Goal: Task Accomplishment & Management: Use online tool/utility

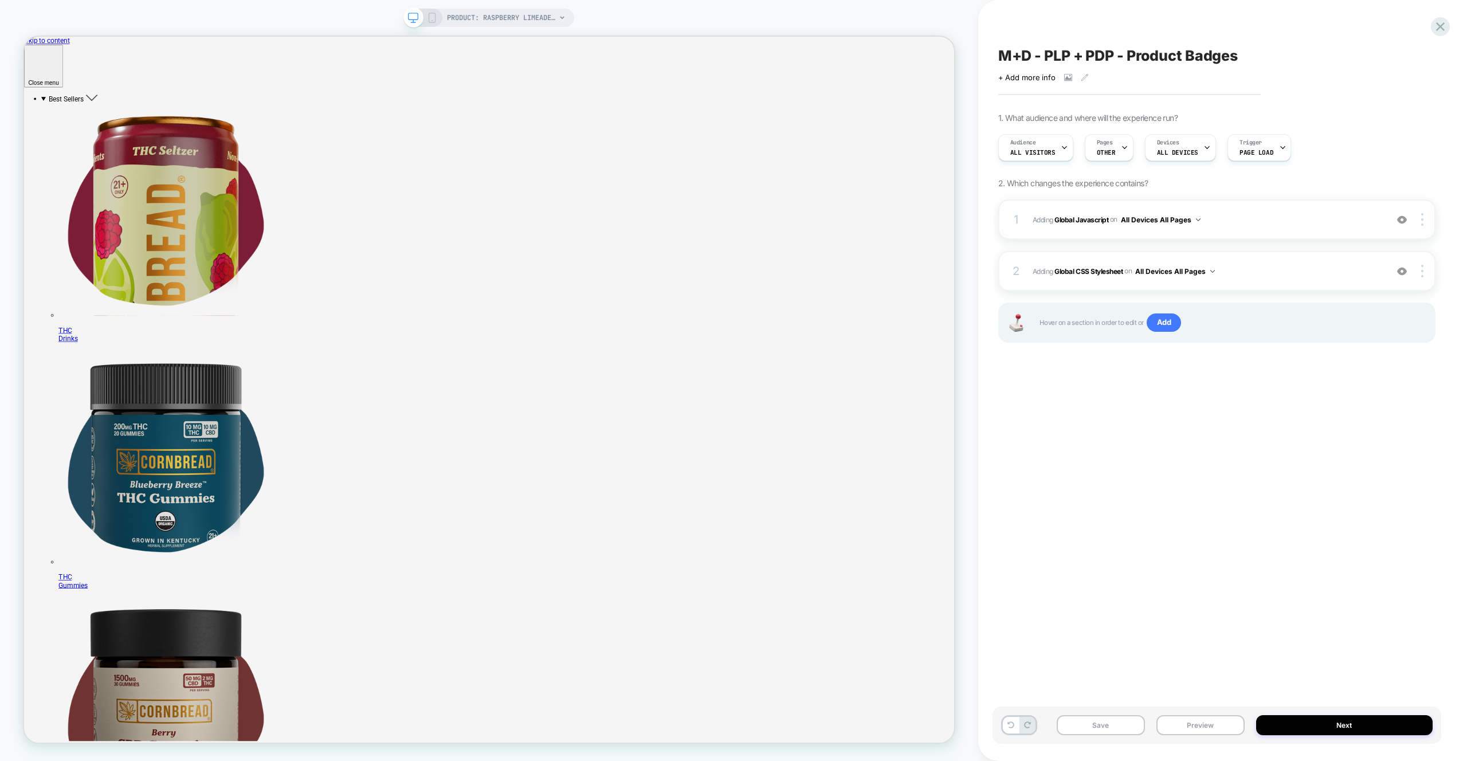
click at [1308, 235] on div "1 Adding Global Javascript on All Devices All Pages Add Before Add After Target…" at bounding box center [1216, 219] width 437 height 40
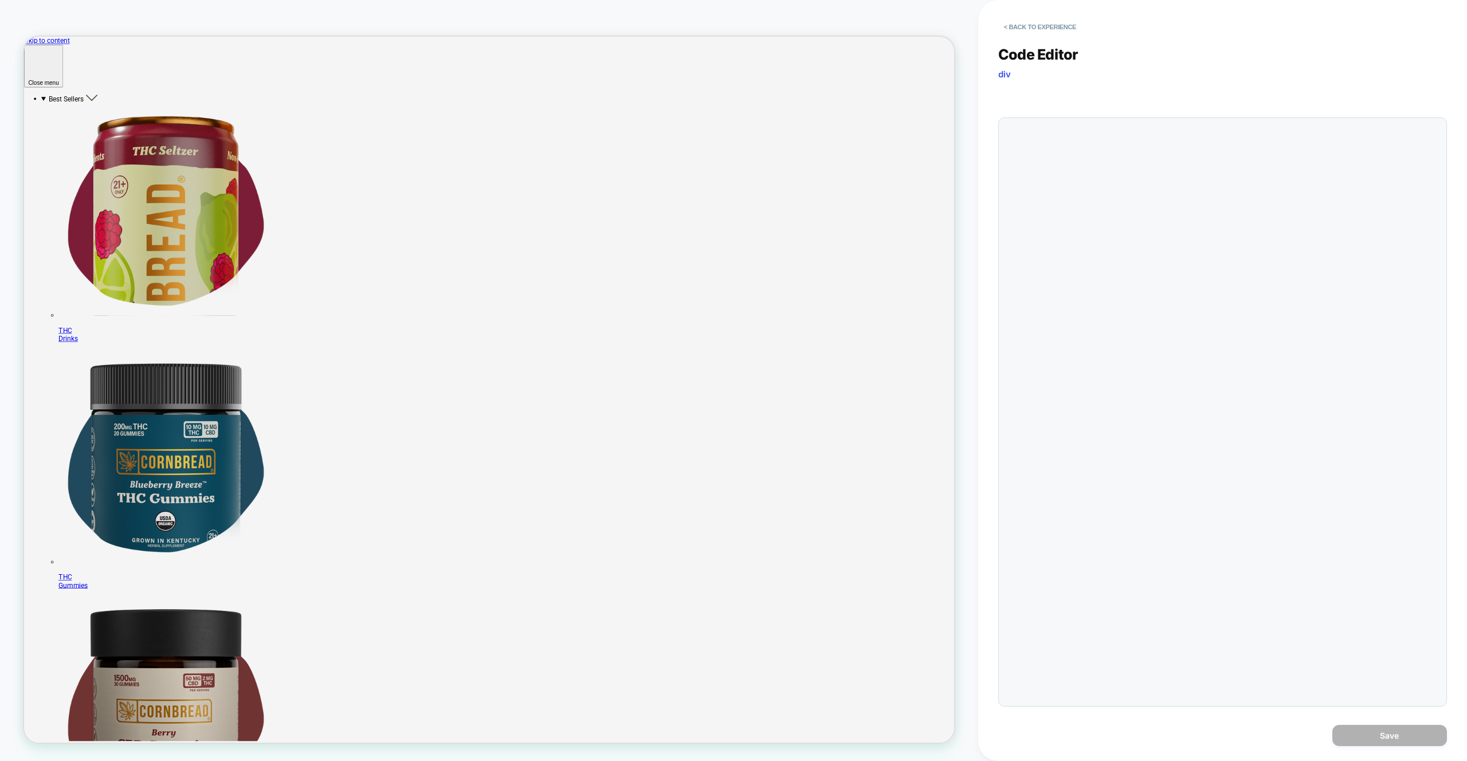
scroll to position [155, 0]
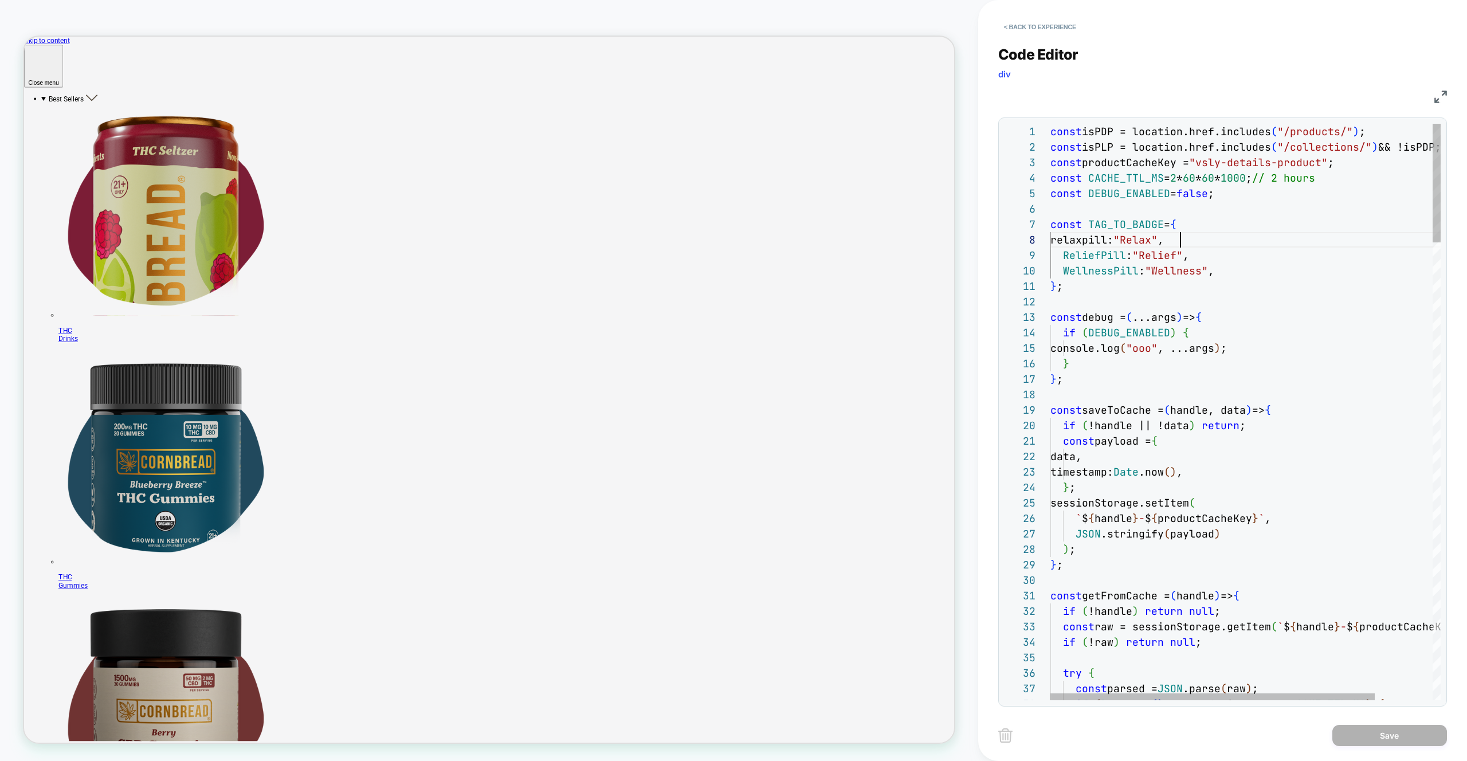
click at [1054, 22] on button "< Back to experience" at bounding box center [1040, 27] width 84 height 18
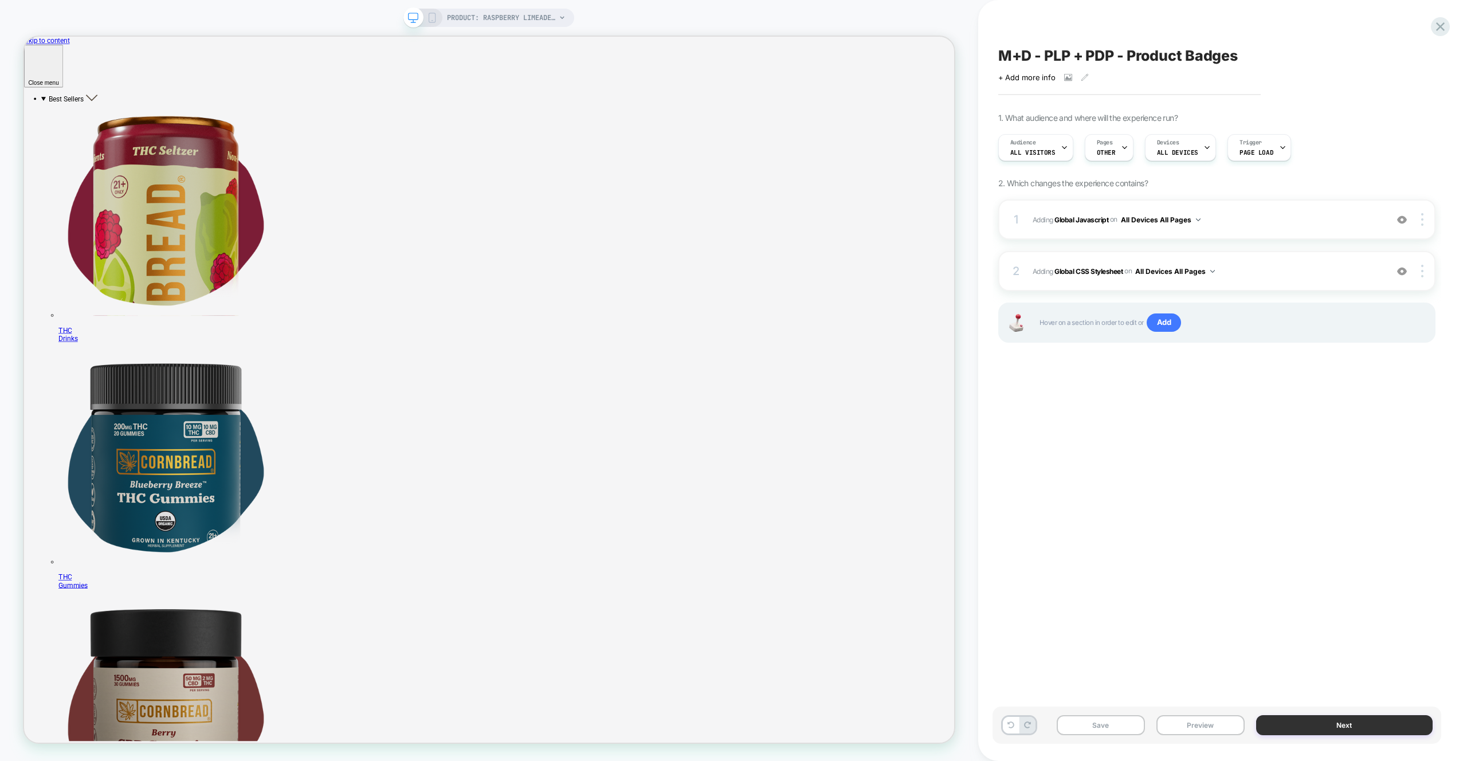
click at [1416, 730] on button "Next" at bounding box center [1344, 725] width 177 height 20
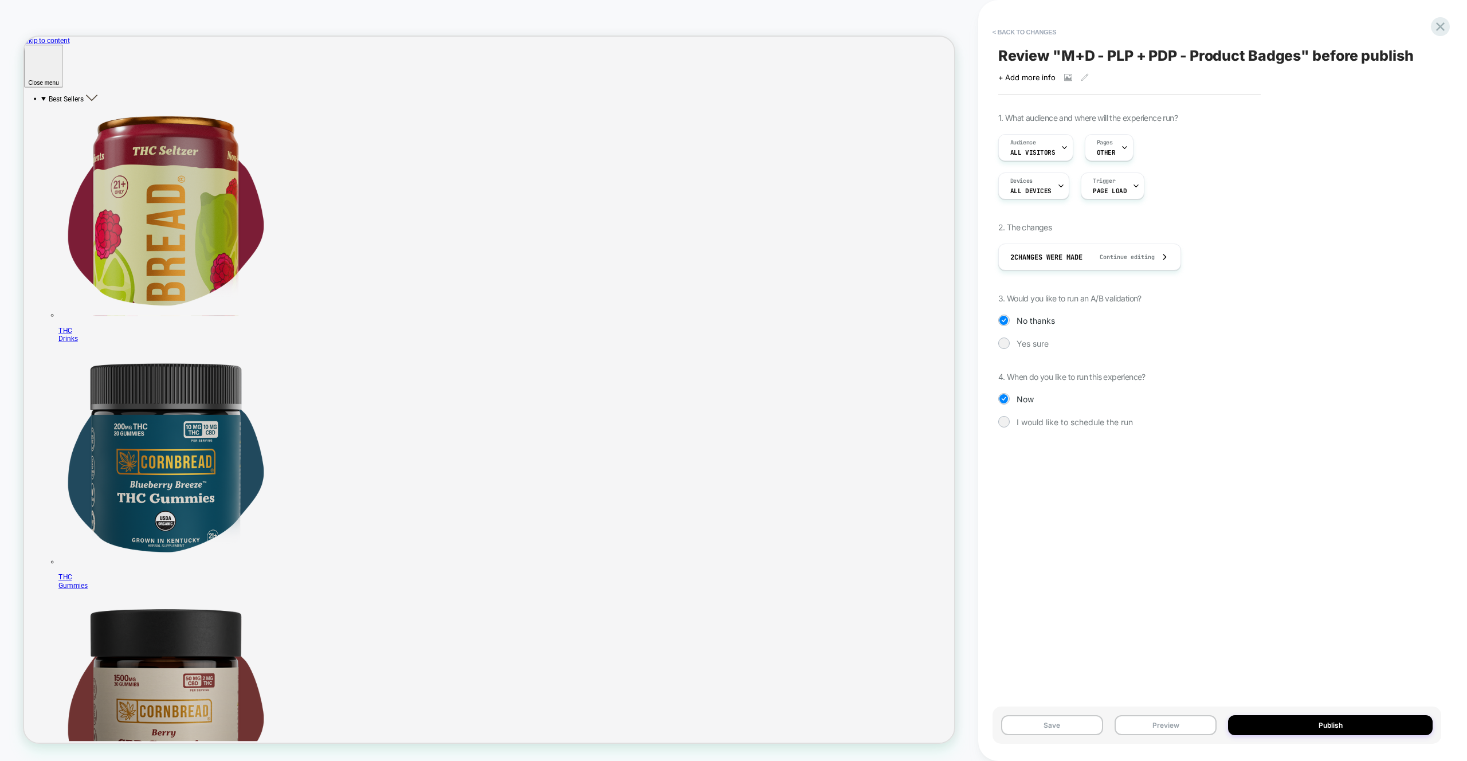
click at [1025, 350] on div "1. What audience and where will the experience run? Audience All Visitors Pages…" at bounding box center [1216, 279] width 437 height 332
click at [1025, 343] on span "Yes sure" at bounding box center [1033, 344] width 32 height 10
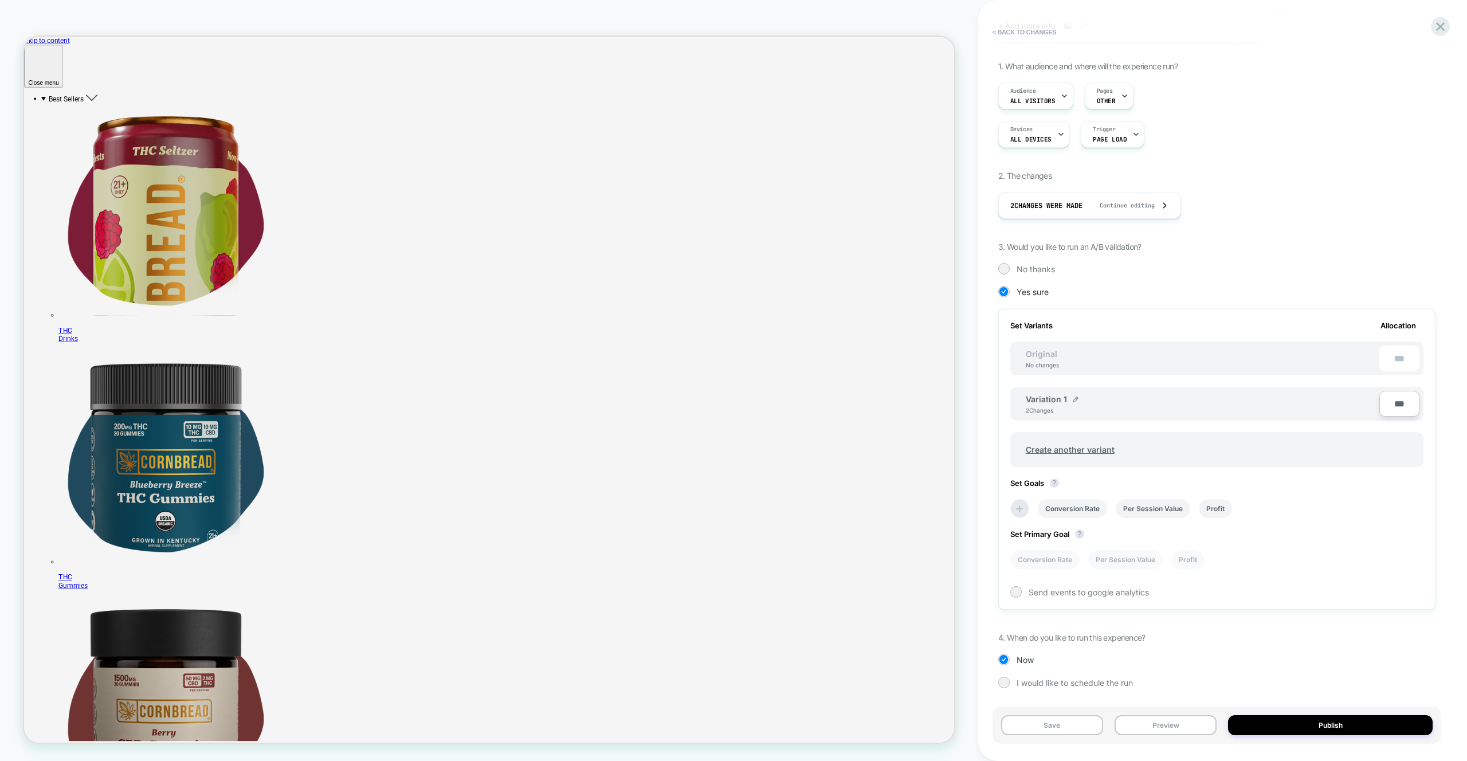
scroll to position [53, 0]
click at [1070, 449] on span "Create another variant" at bounding box center [1070, 447] width 112 height 27
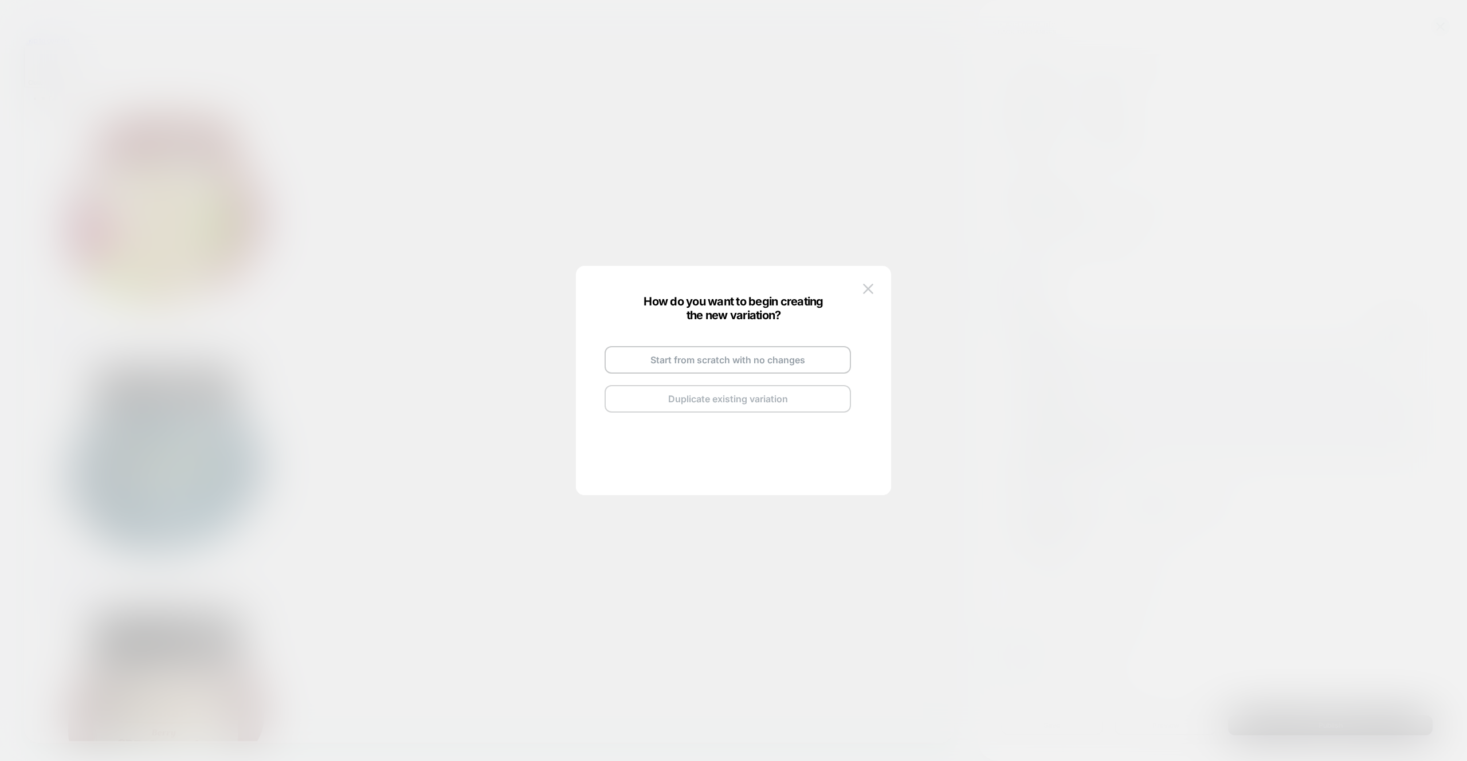
click at [693, 394] on button "Duplicate existing variation" at bounding box center [728, 399] width 246 height 28
click at [778, 343] on div at bounding box center [781, 346] width 6 height 9
click at [738, 347] on input "**********" at bounding box center [713, 346] width 83 height 22
type input "*"
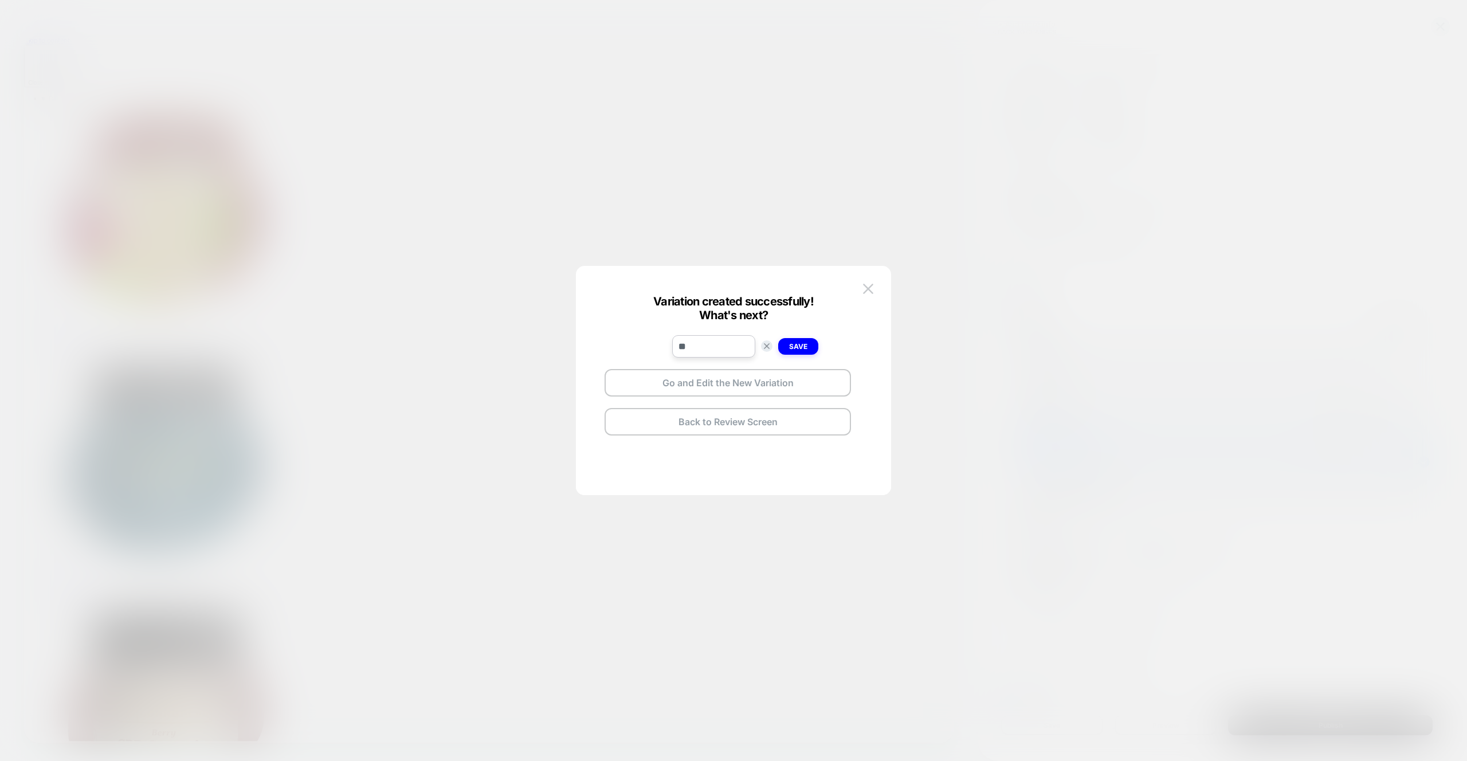
type input "*"
type input "*********"
click at [796, 344] on strong "Save" at bounding box center [798, 346] width 18 height 9
drag, startPoint x: 999, startPoint y: 464, endPoint x: 773, endPoint y: 385, distance: 239.3
click at [773, 385] on button "Go and Edit the New Variation" at bounding box center [728, 383] width 246 height 28
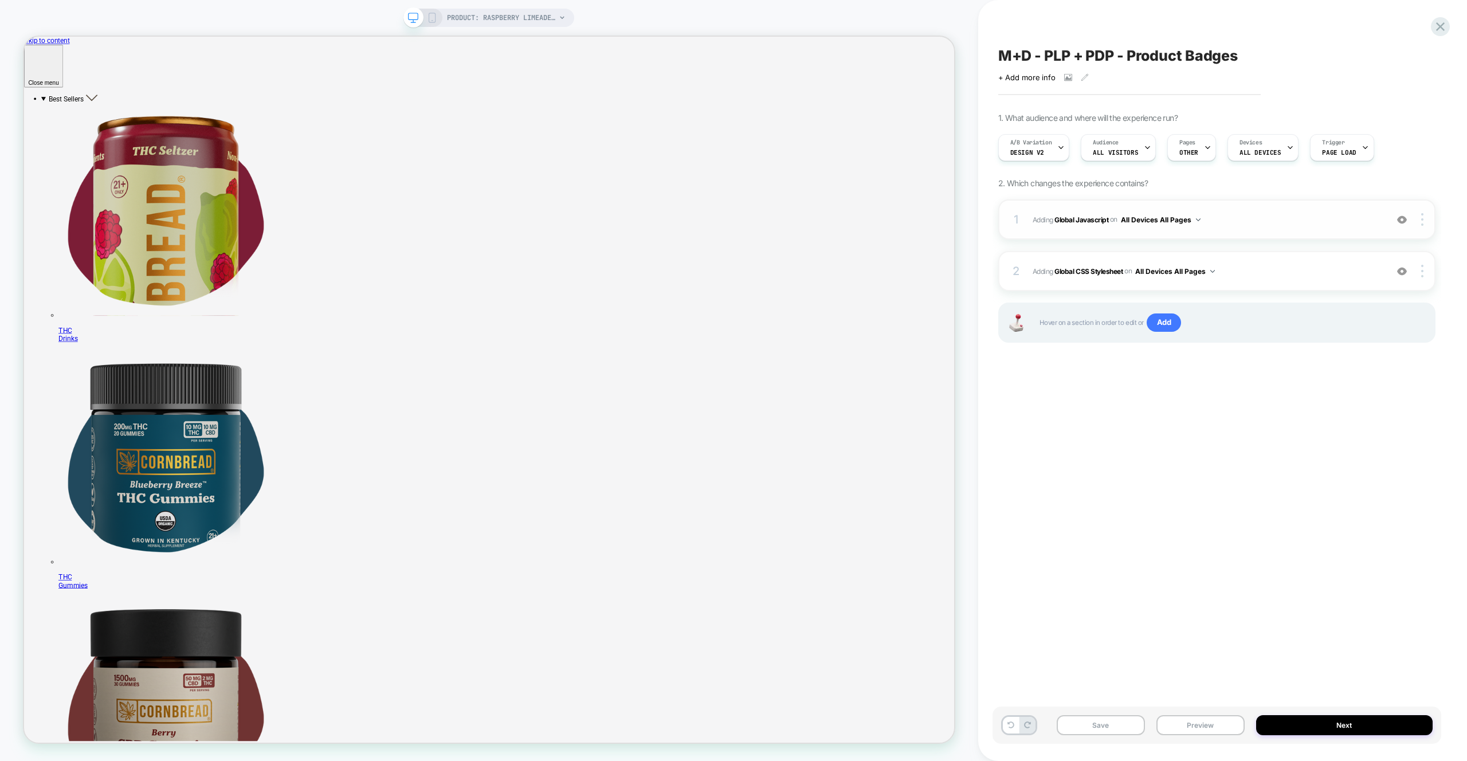
click at [1271, 213] on span "Adding Global Javascript on All Devices All Pages" at bounding box center [1207, 220] width 348 height 14
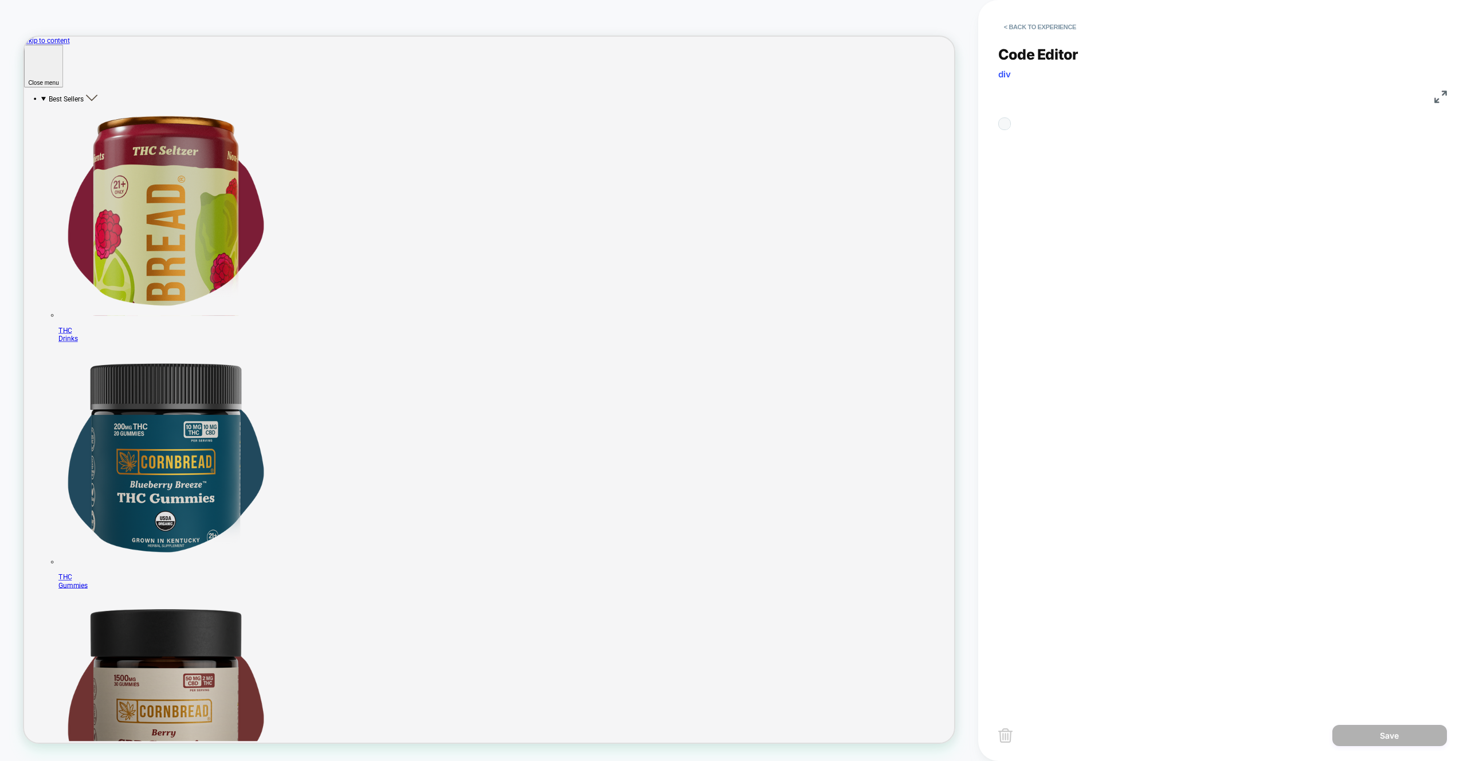
scroll to position [155, 0]
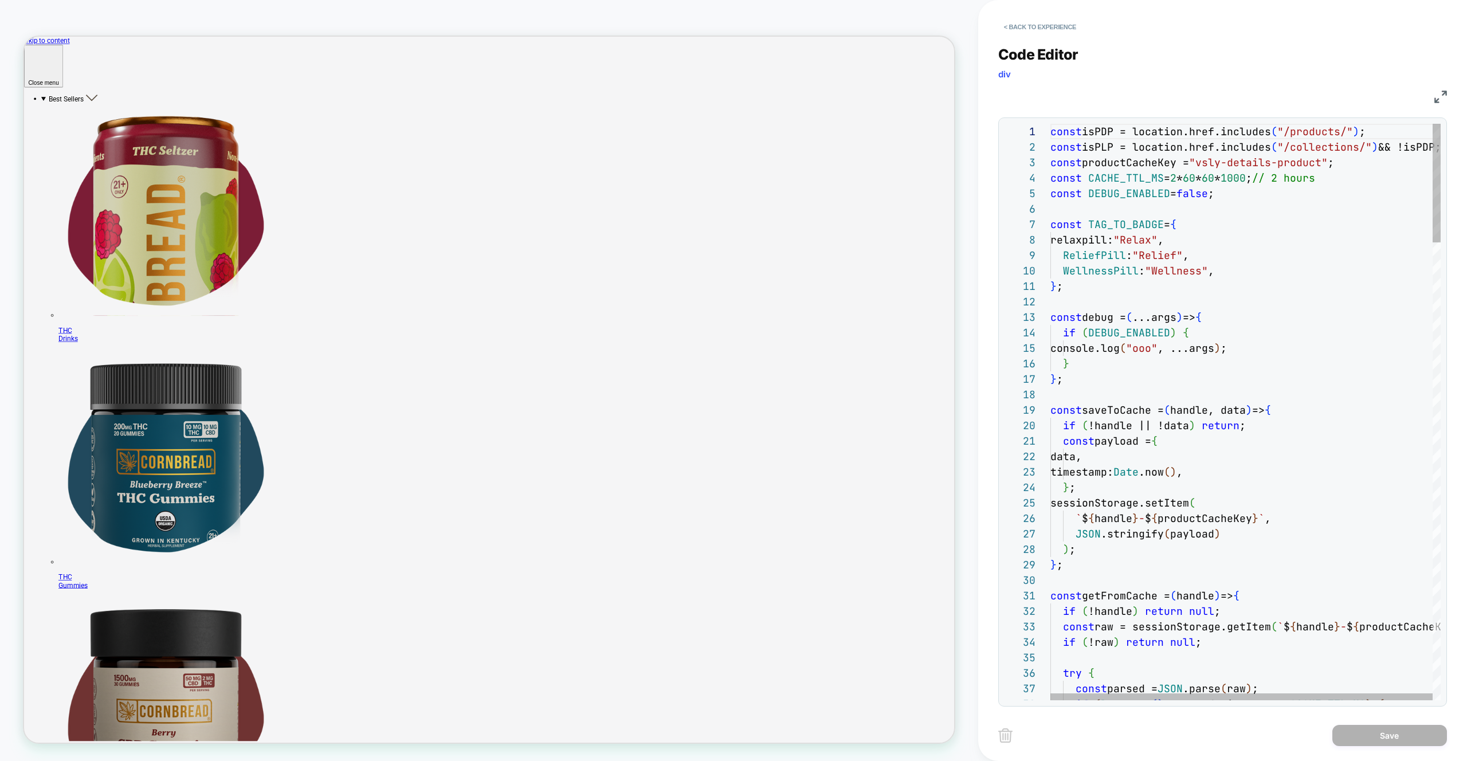
drag, startPoint x: 1280, startPoint y: 244, endPoint x: 1145, endPoint y: 255, distance: 135.1
type textarea "**********"
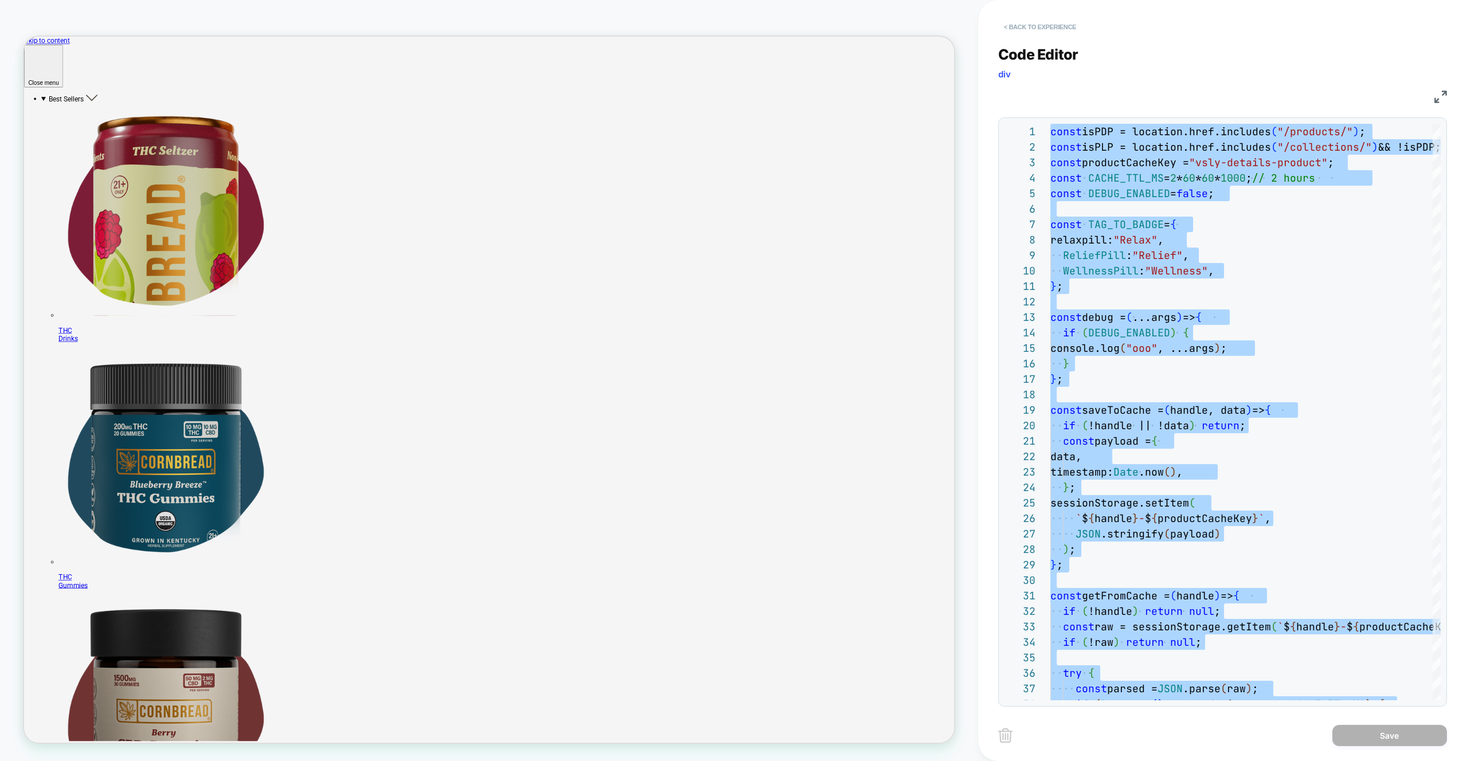
click at [1049, 32] on button "< Back to experience" at bounding box center [1040, 27] width 84 height 18
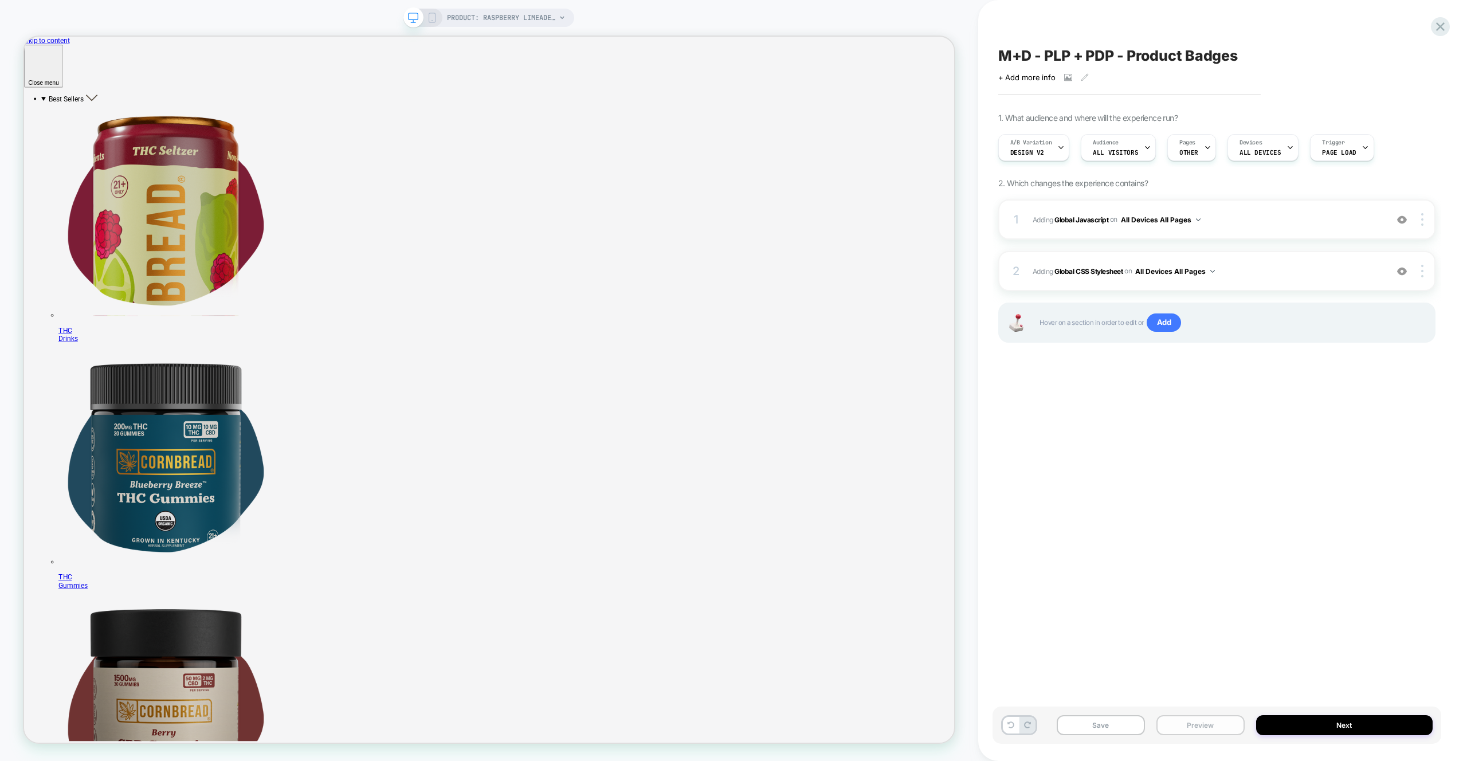
click at [1189, 719] on button "Preview" at bounding box center [1201, 725] width 88 height 20
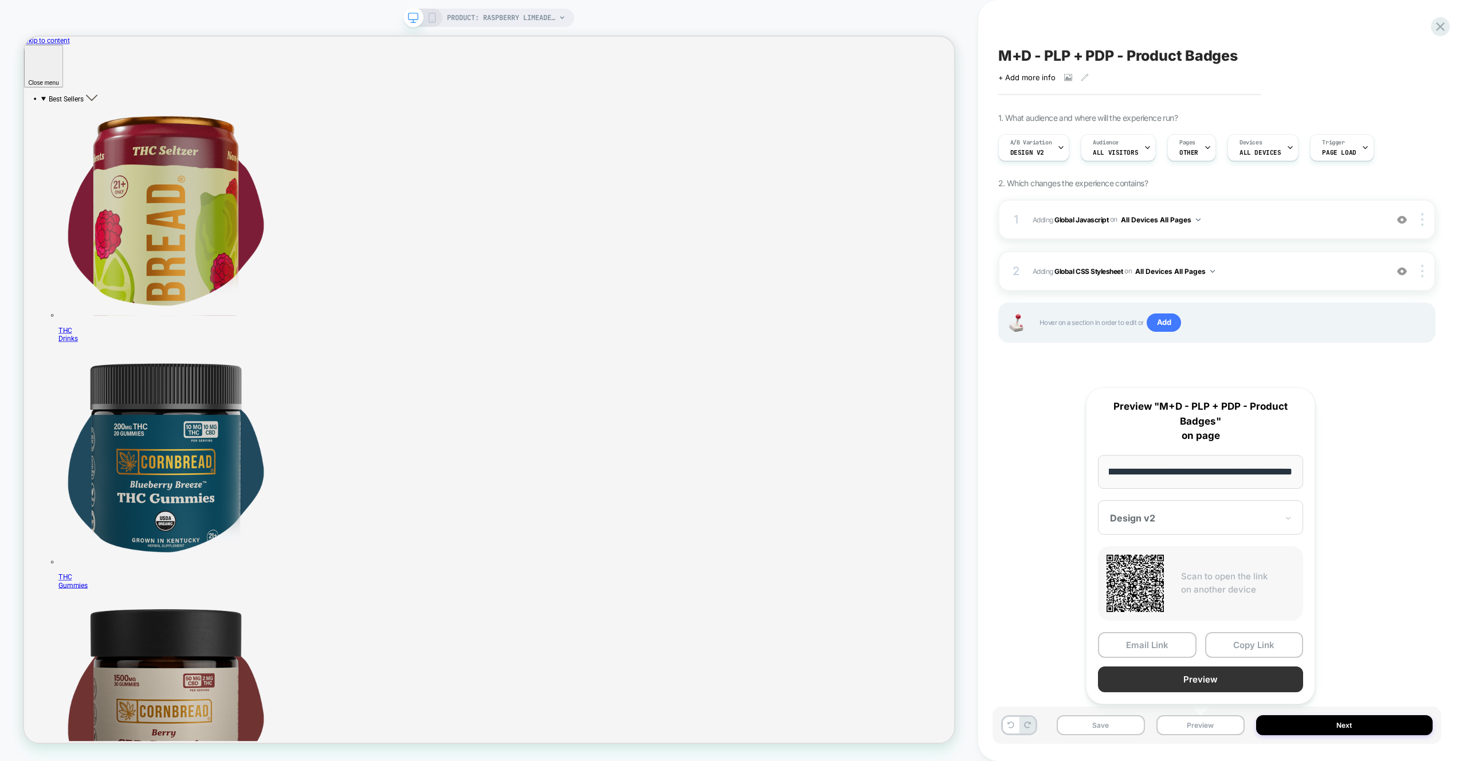
scroll to position [0, 0]
click at [1196, 685] on button "Preview" at bounding box center [1200, 680] width 205 height 26
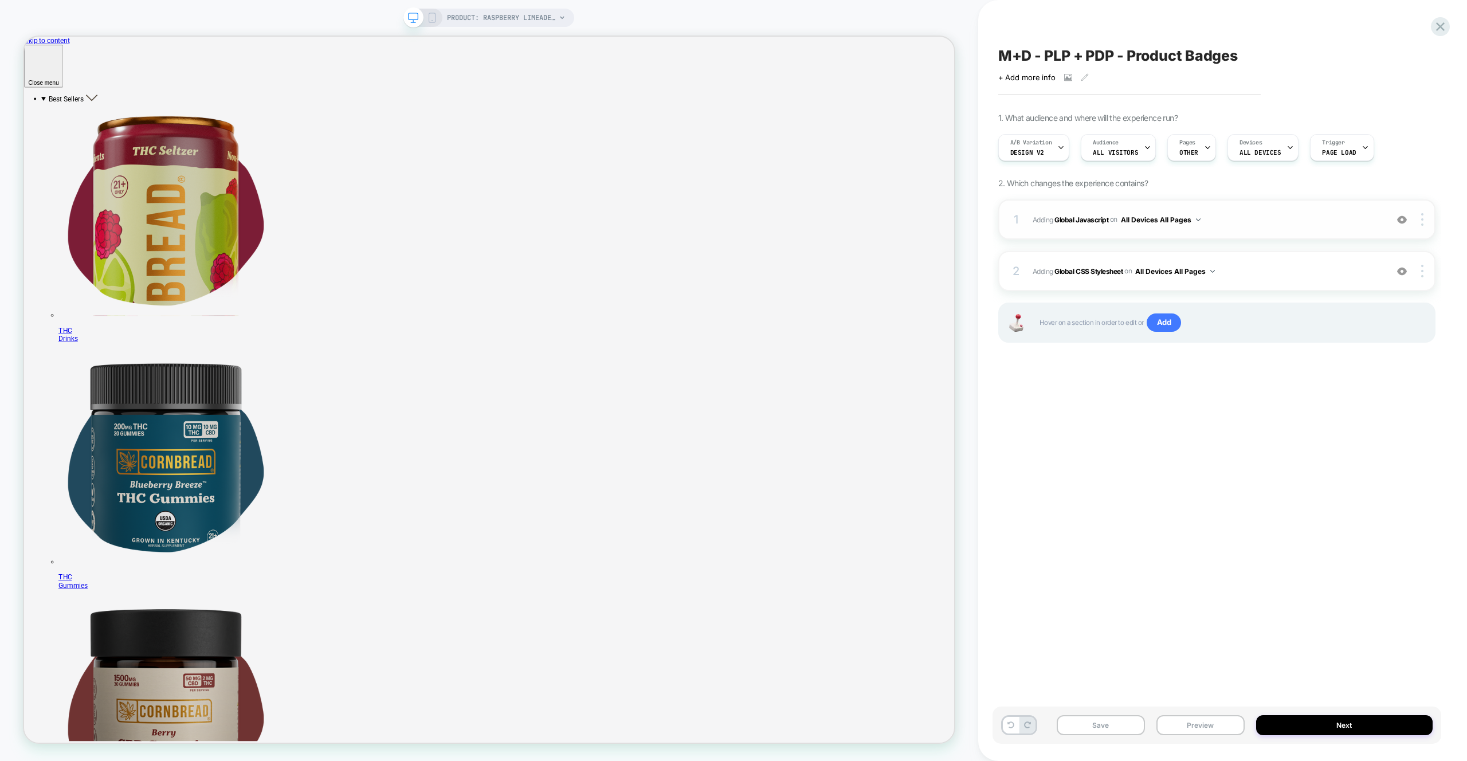
click at [1255, 223] on span "Adding Global Javascript on All Devices All Pages" at bounding box center [1207, 220] width 348 height 14
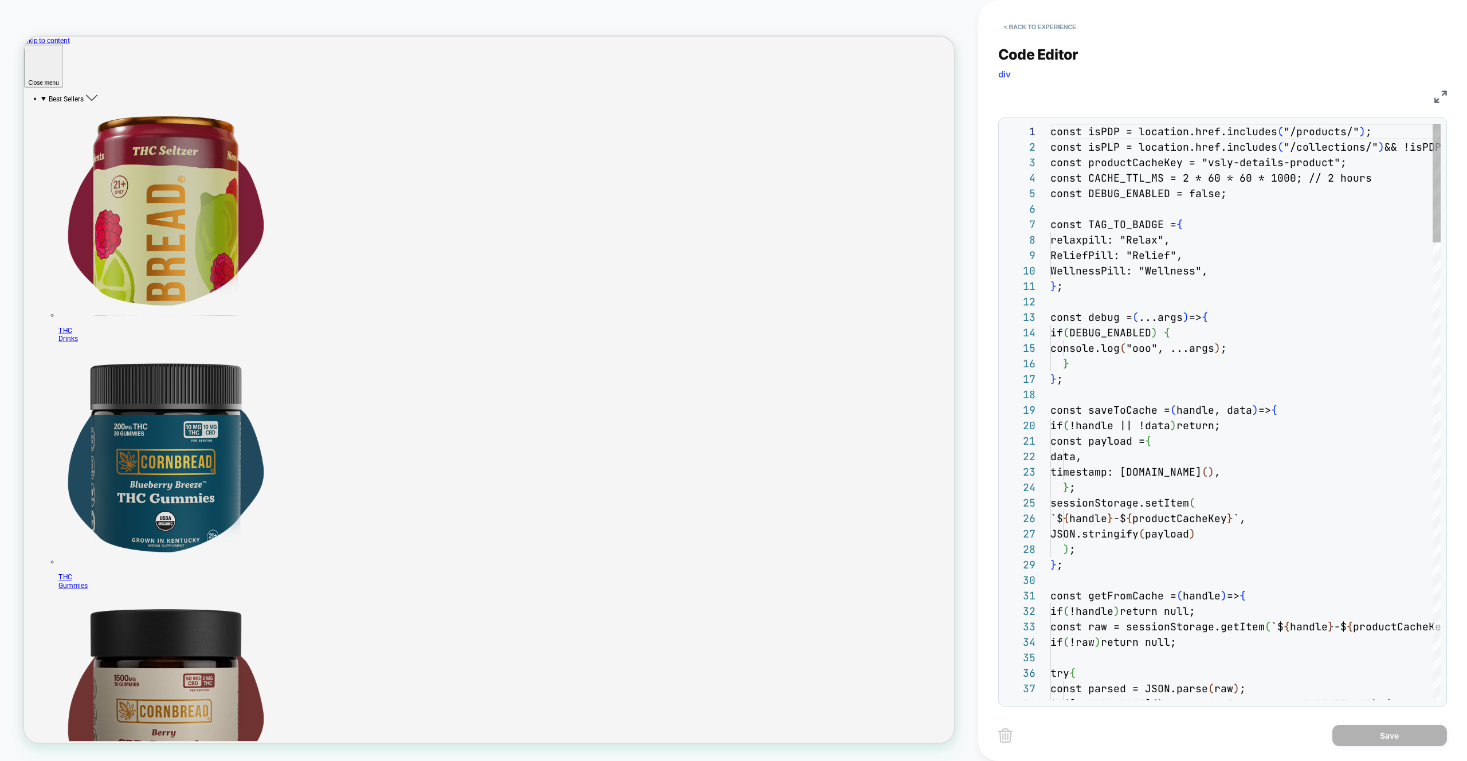
scroll to position [155, 0]
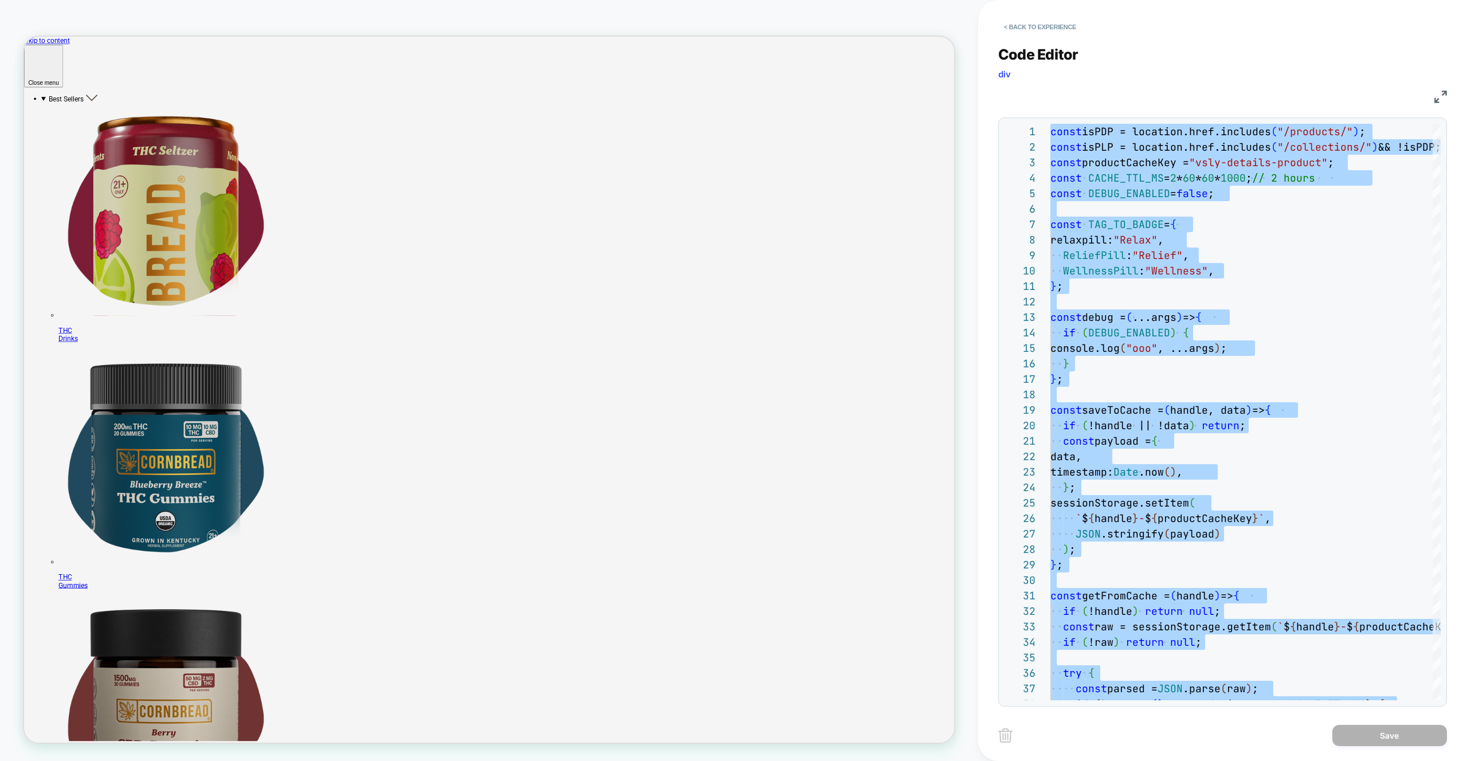
type textarea "**********"
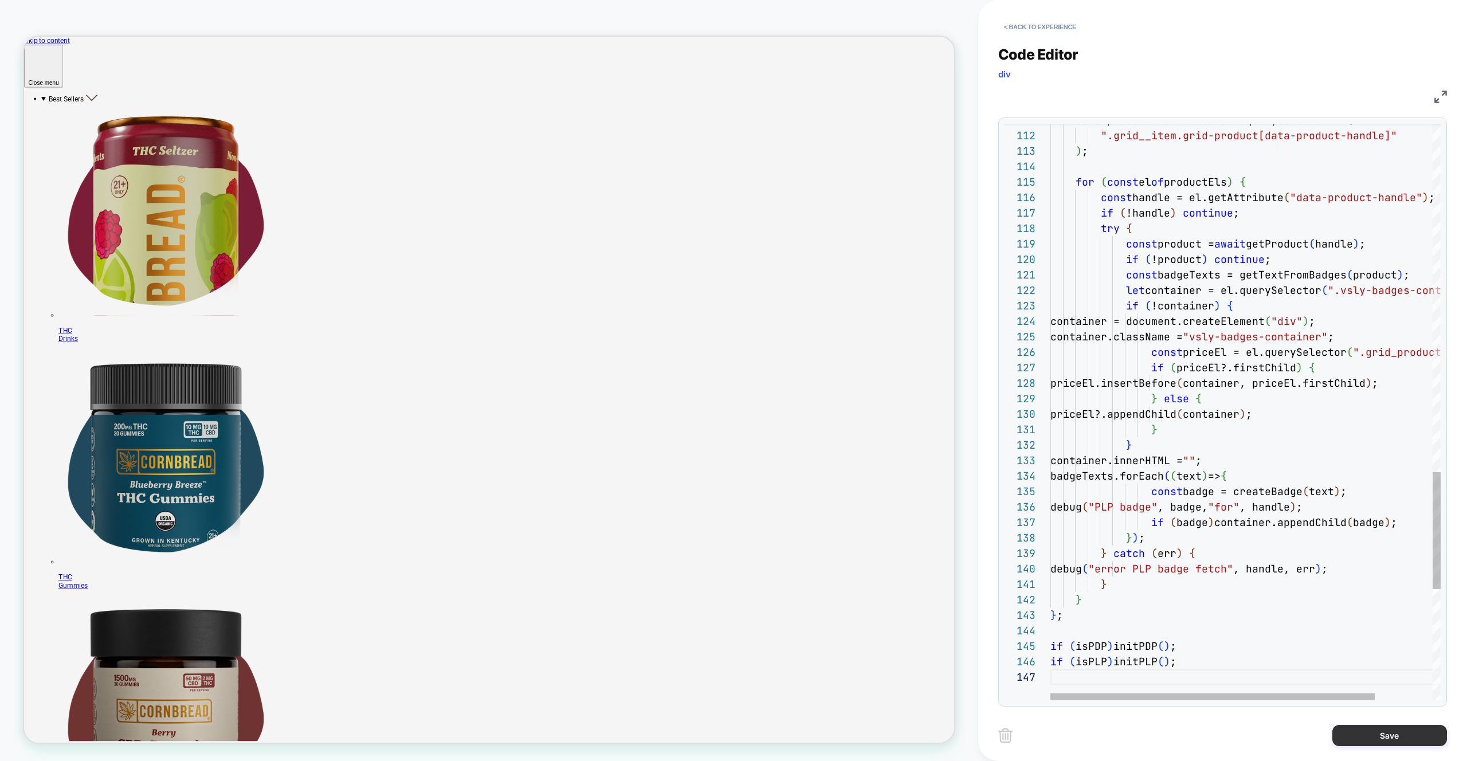
click at [1366, 746] on button "Save" at bounding box center [1390, 735] width 115 height 21
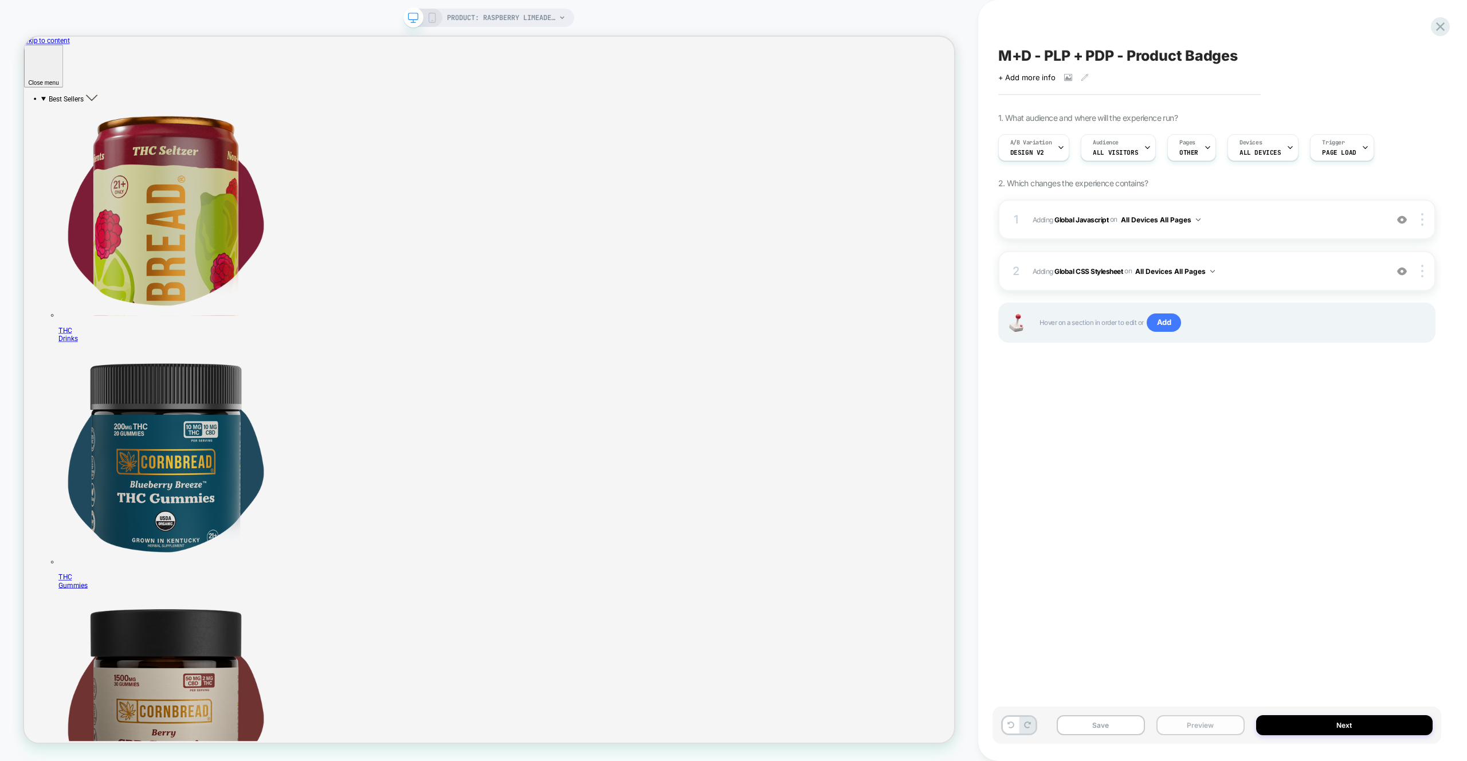
drag, startPoint x: 1238, startPoint y: 728, endPoint x: 1237, endPoint y: 719, distance: 9.8
click at [1237, 729] on button "Preview" at bounding box center [1201, 725] width 88 height 20
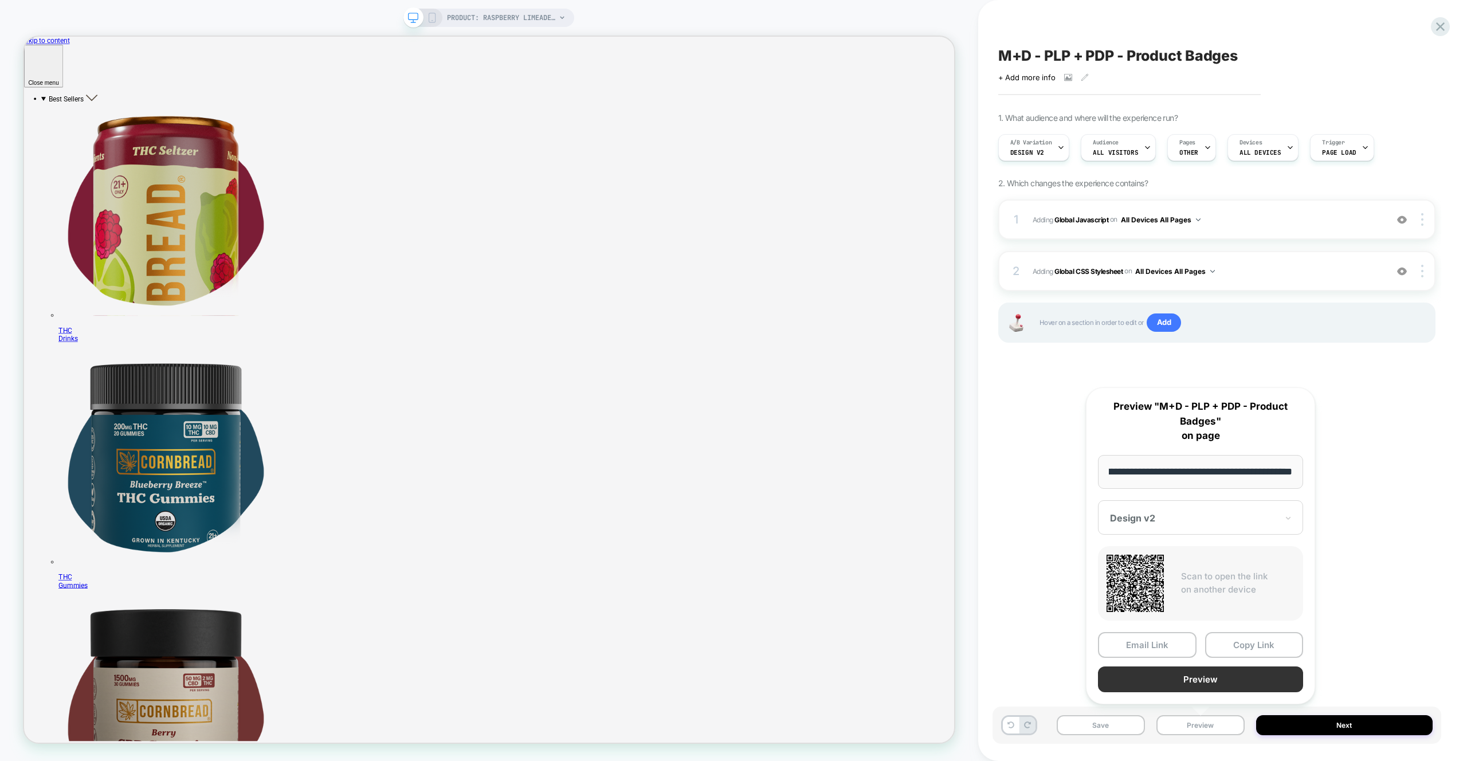
scroll to position [0, 0]
click at [1229, 676] on button "Preview" at bounding box center [1200, 680] width 205 height 26
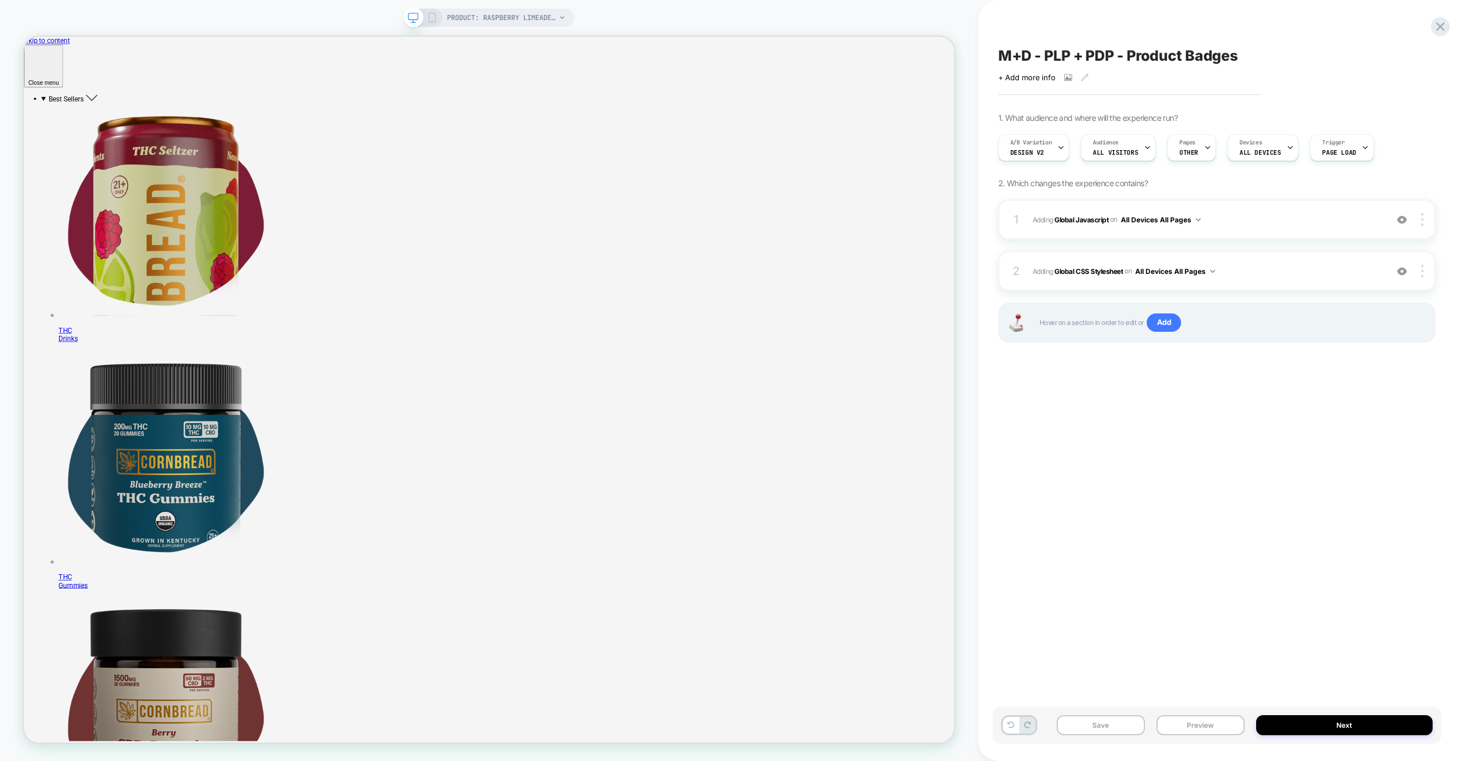
drag, startPoint x: 1084, startPoint y: 722, endPoint x: 1056, endPoint y: 661, distance: 66.9
click at [1084, 722] on button "Save" at bounding box center [1101, 725] width 88 height 20
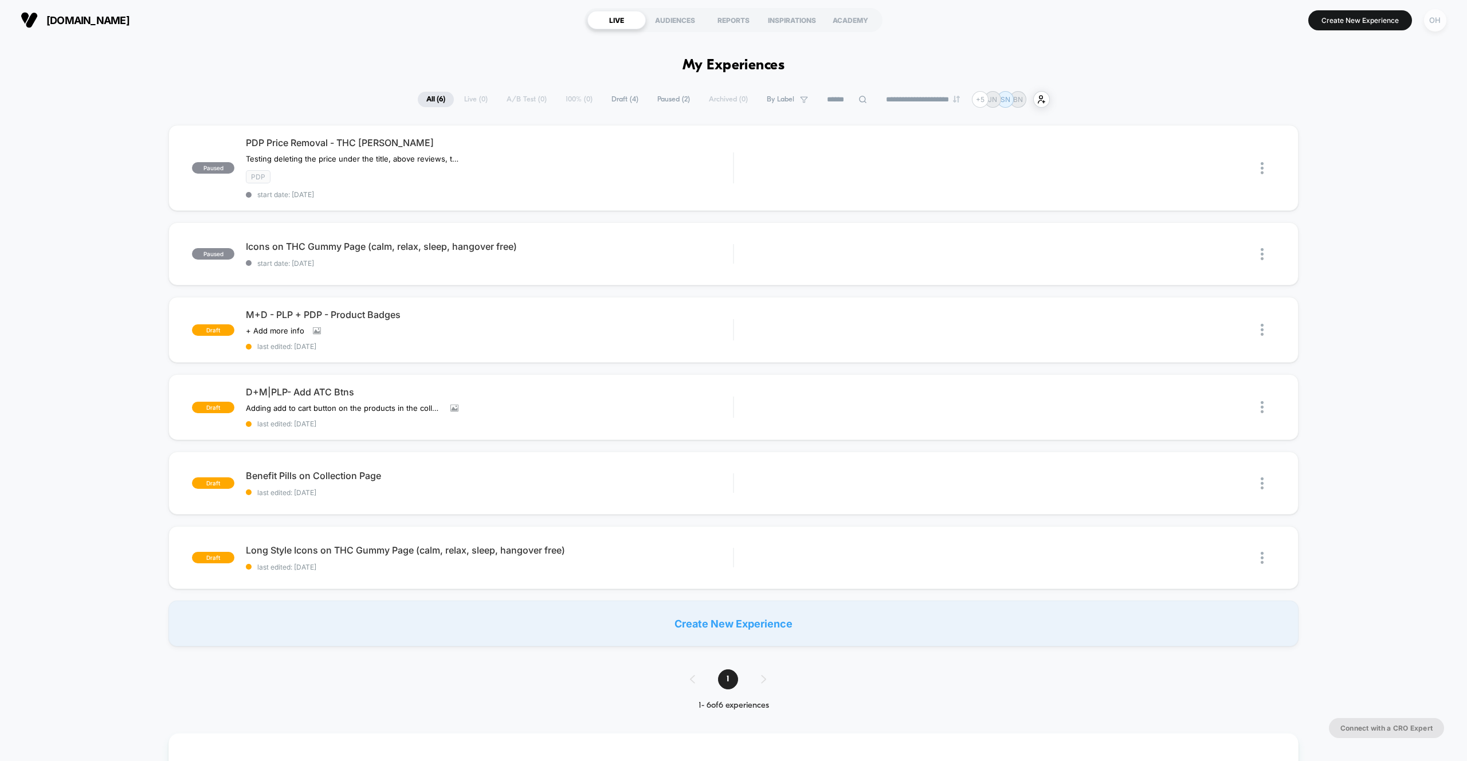
drag, startPoint x: 1431, startPoint y: 17, endPoint x: 1425, endPoint y: 25, distance: 9.1
click at [1431, 17] on div "OH" at bounding box center [1435, 20] width 22 height 22
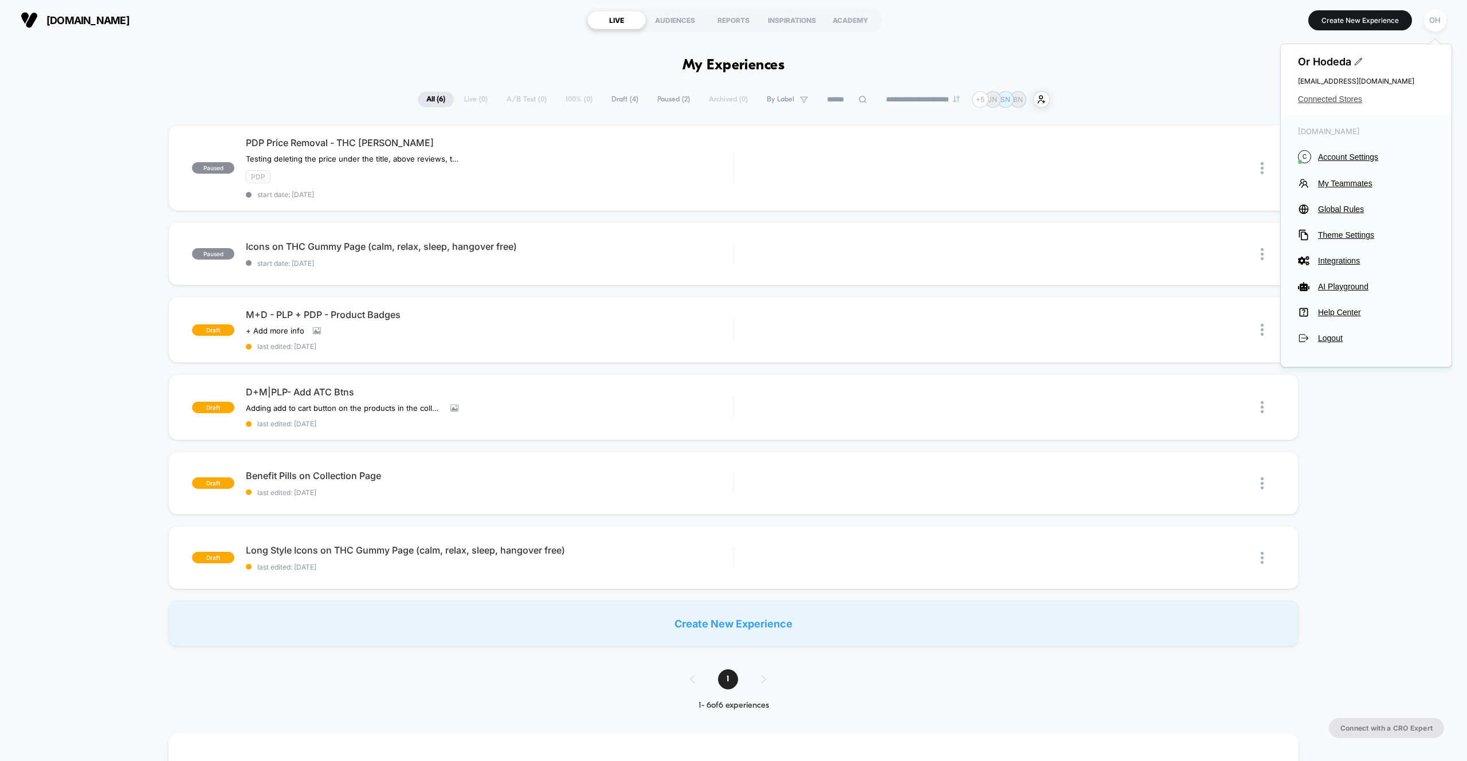
click at [1343, 101] on span "Connected Stores" at bounding box center [1366, 99] width 136 height 9
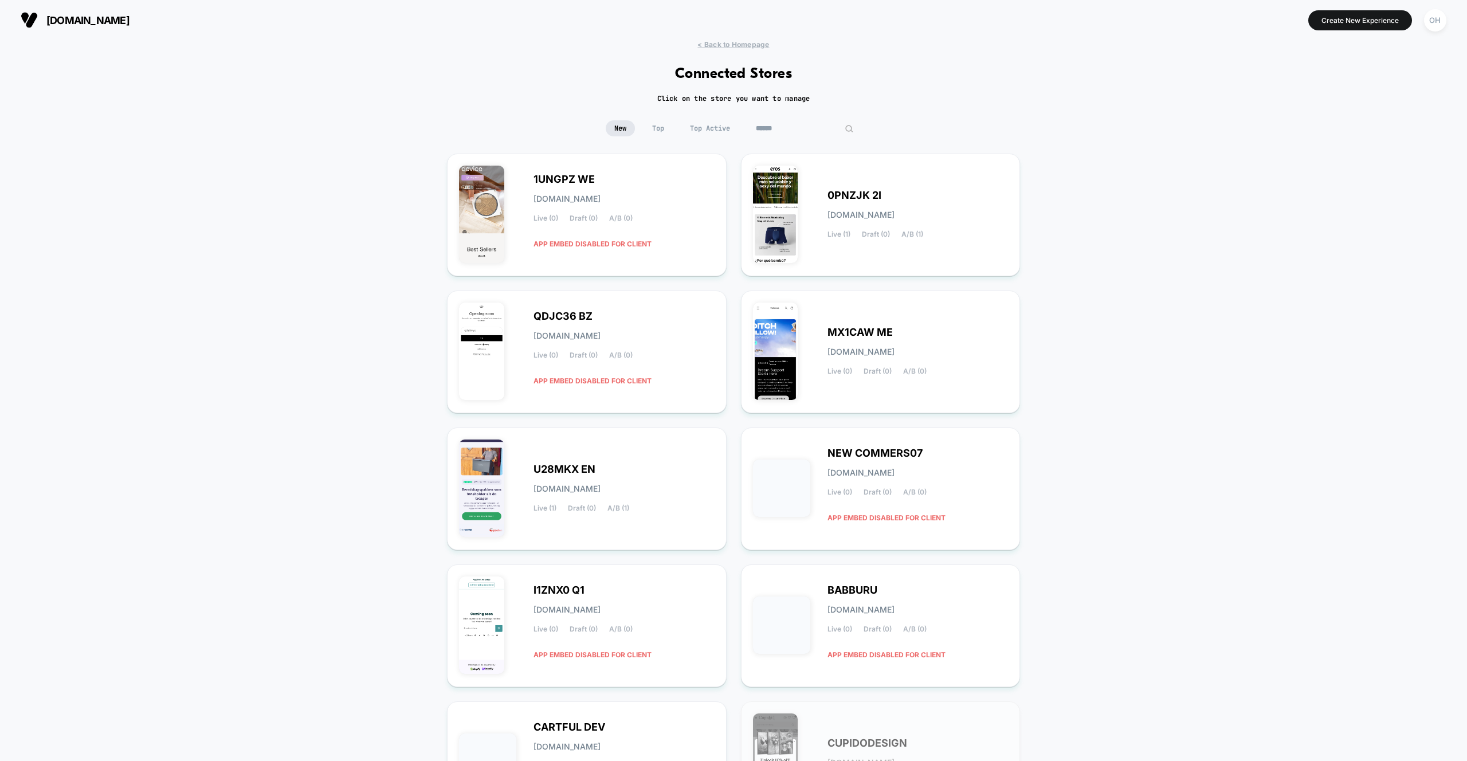
click at [804, 126] on input at bounding box center [804, 128] width 115 height 16
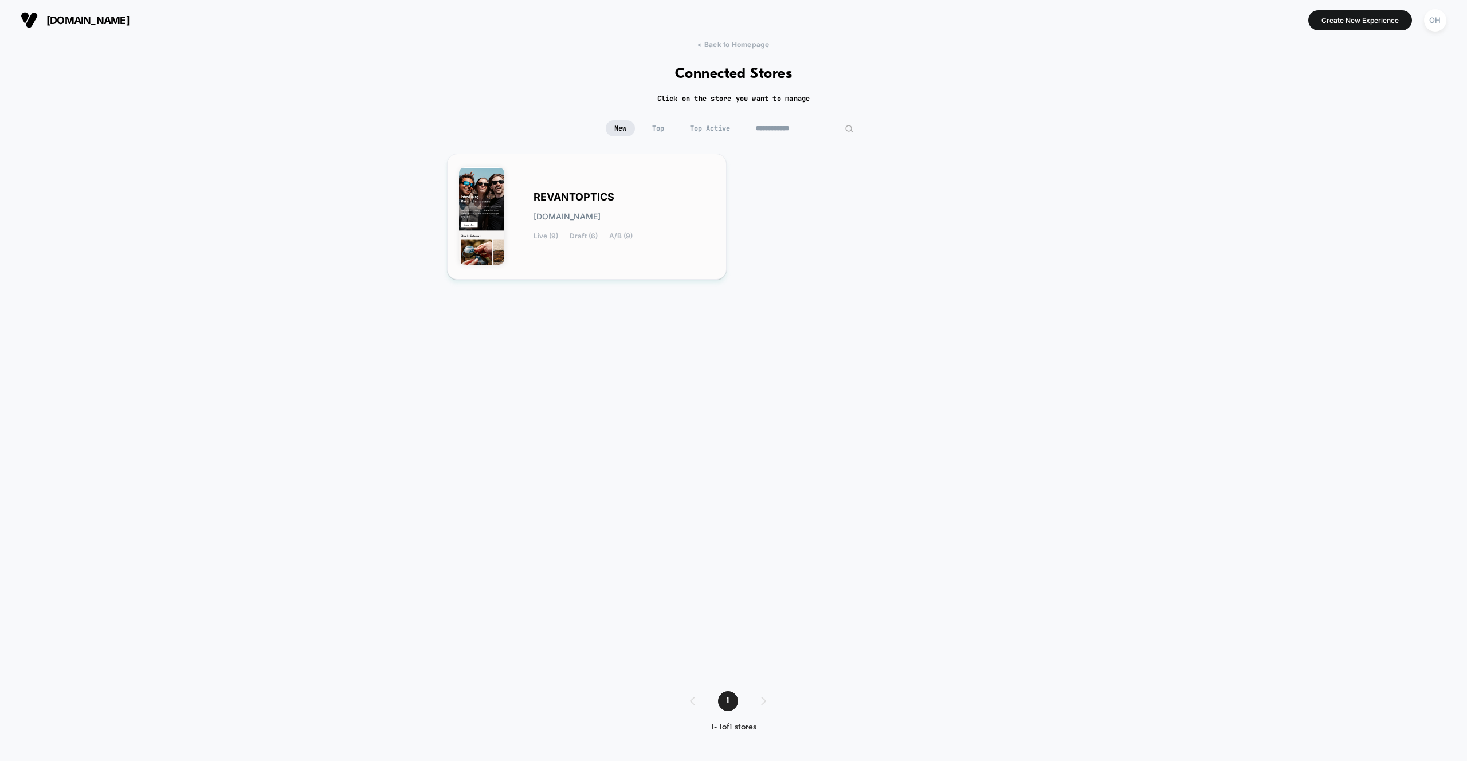
type input "**********"
click at [654, 194] on div "REVANTOPTICS [DOMAIN_NAME] Live (9) Draft (6) A/B (9)" at bounding box center [624, 216] width 181 height 47
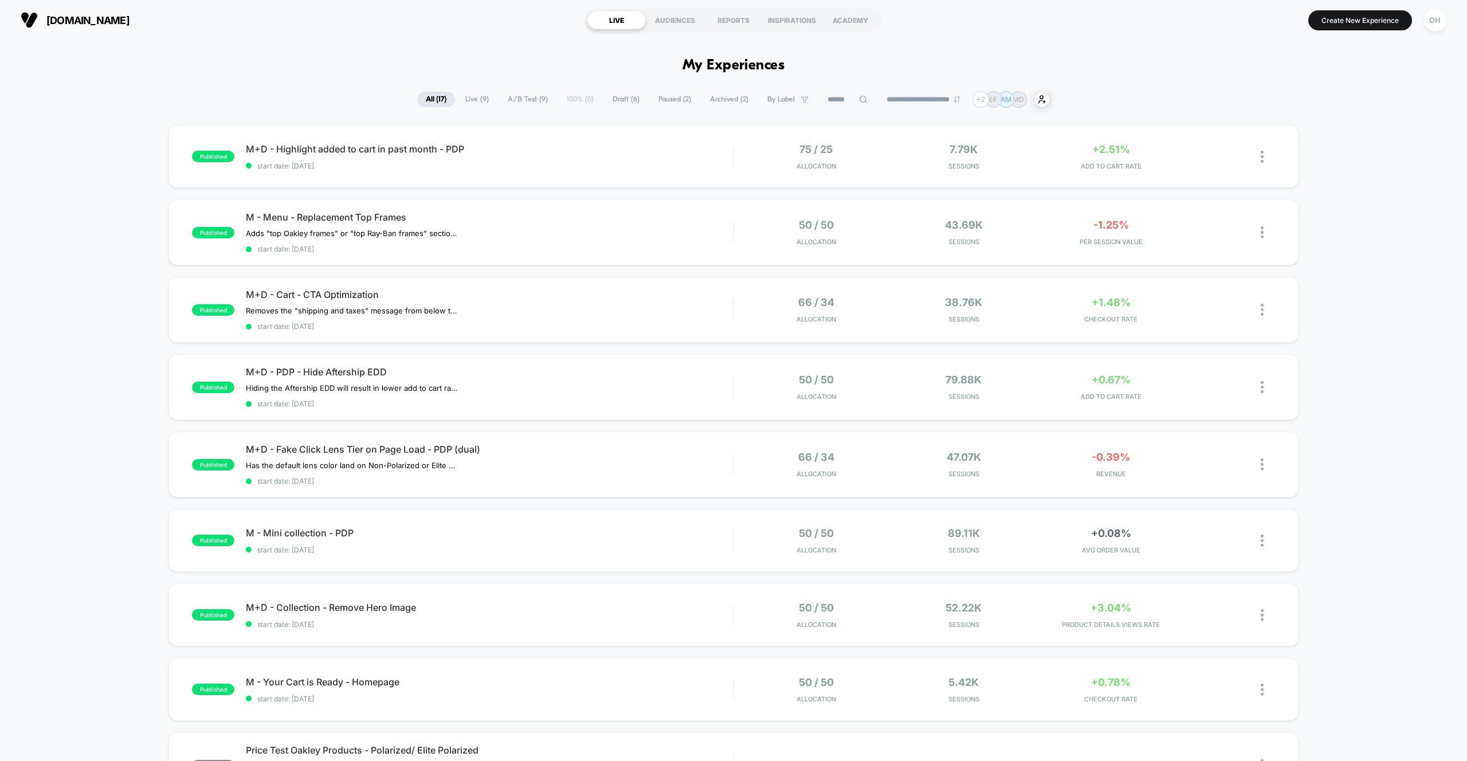
click at [1335, 22] on button "Create New Experience" at bounding box center [1360, 20] width 104 height 20
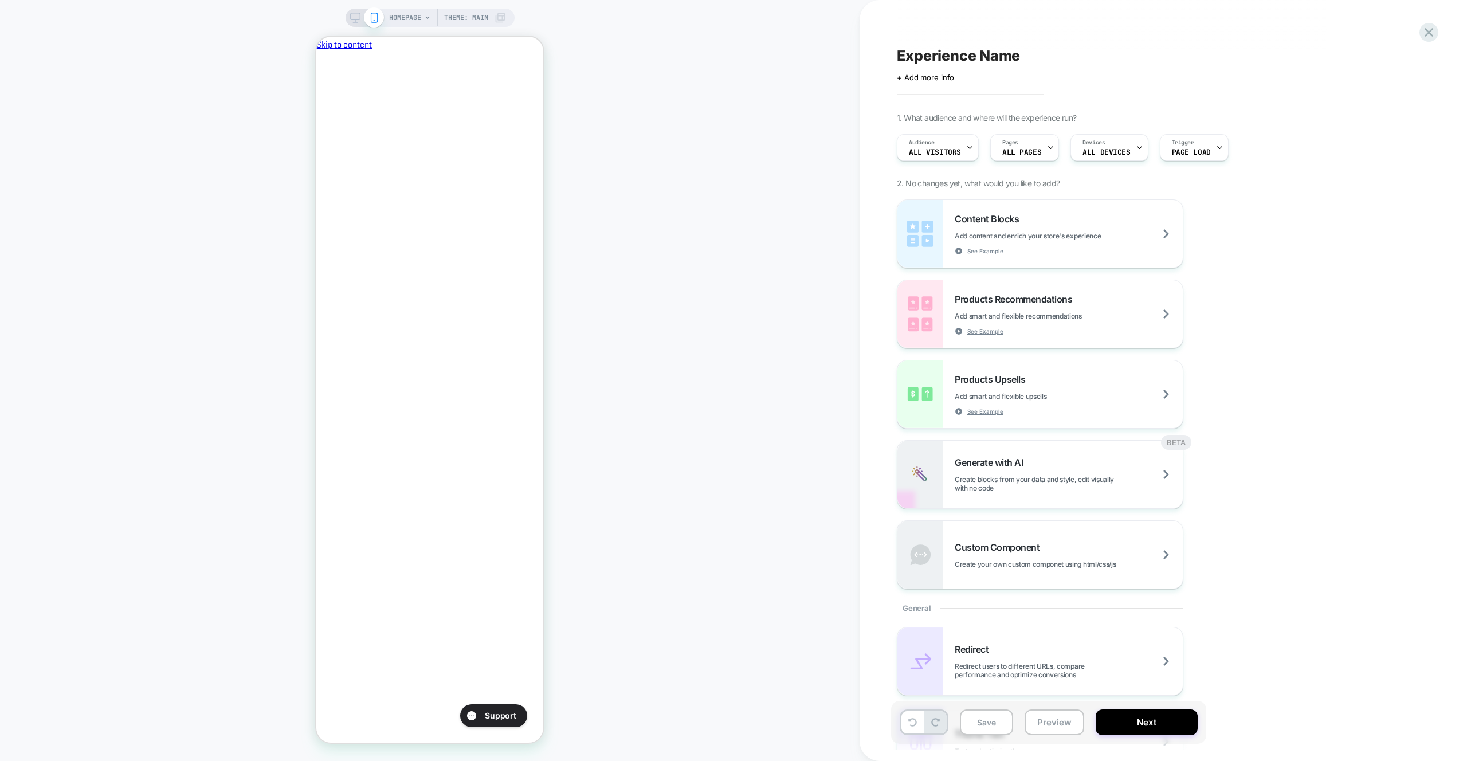
scroll to position [0, 197]
